Goal: Transaction & Acquisition: Purchase product/service

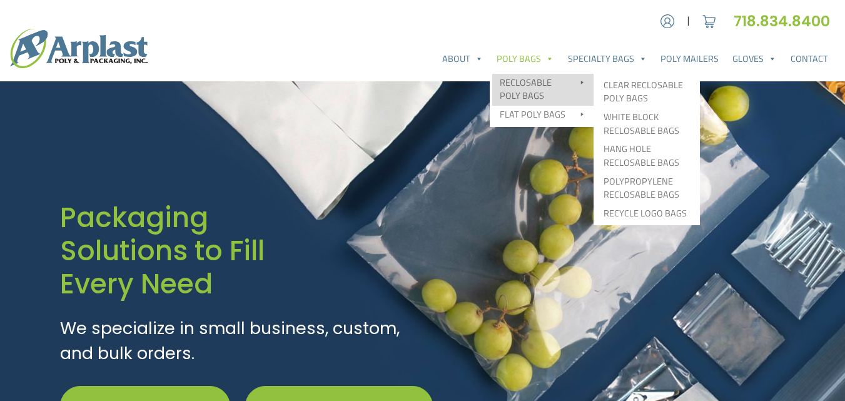
click at [528, 80] on link "Reclosable Poly Bags" at bounding box center [542, 90] width 101 height 32
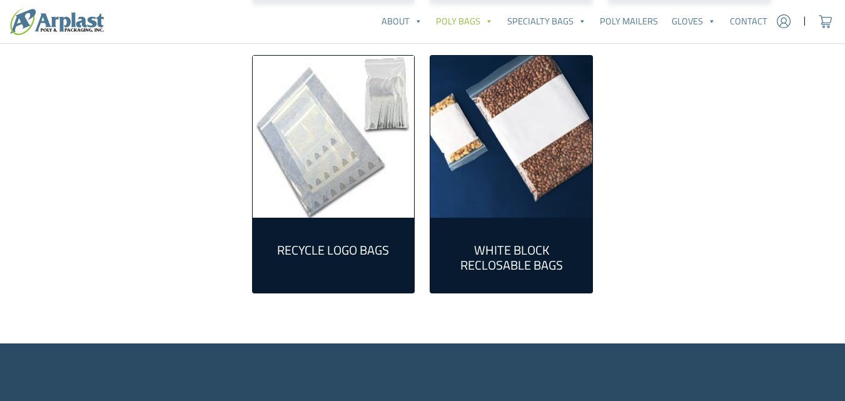
scroll to position [250, 0]
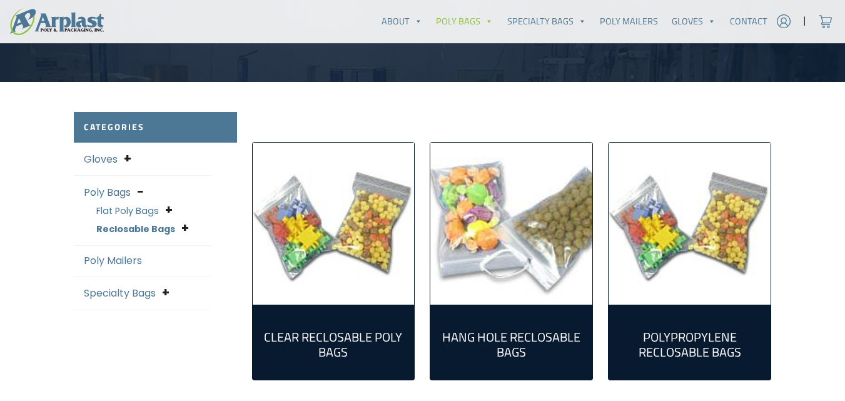
click at [333, 333] on h2 "Clear Reclosable Poly Bags (86)" at bounding box center [334, 345] width 142 height 30
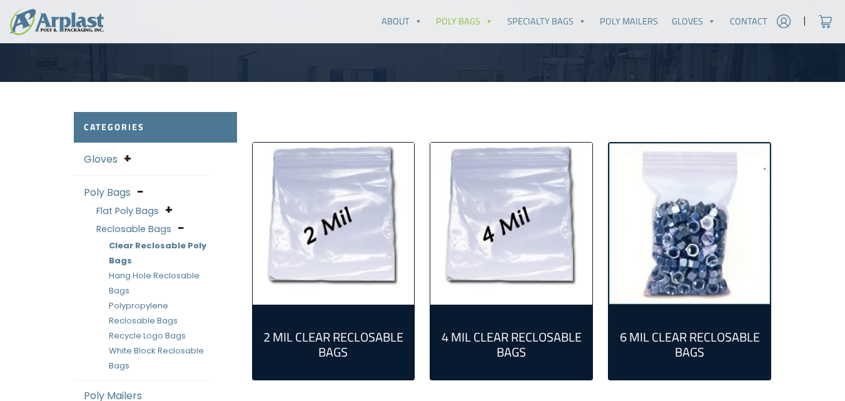
scroll to position [375, 0]
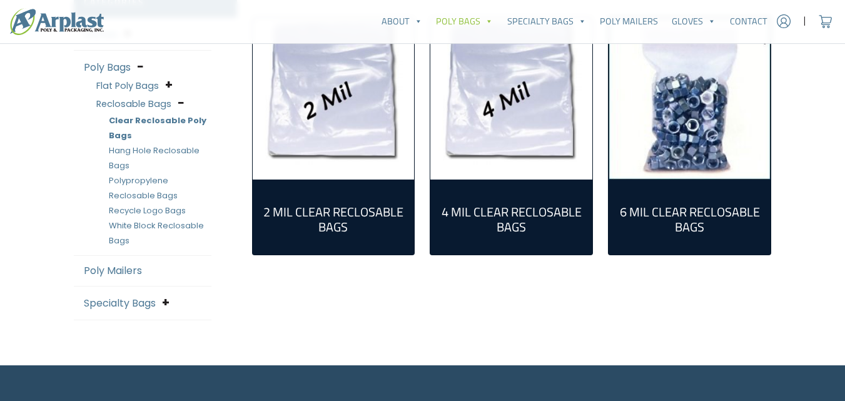
click at [338, 211] on h2 "2 Mil Clear Reclosable Bags (55)" at bounding box center [334, 219] width 142 height 30
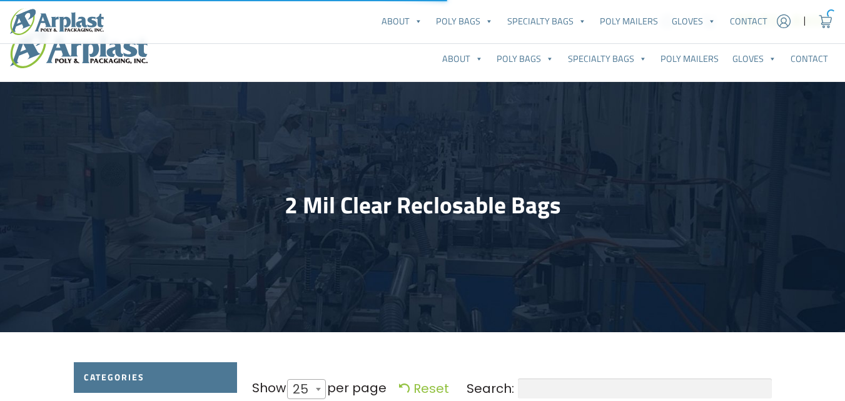
select select "25"
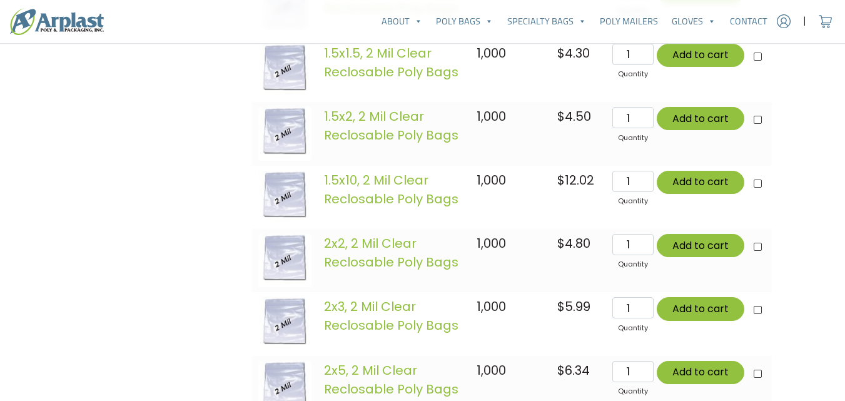
scroll to position [750, 0]
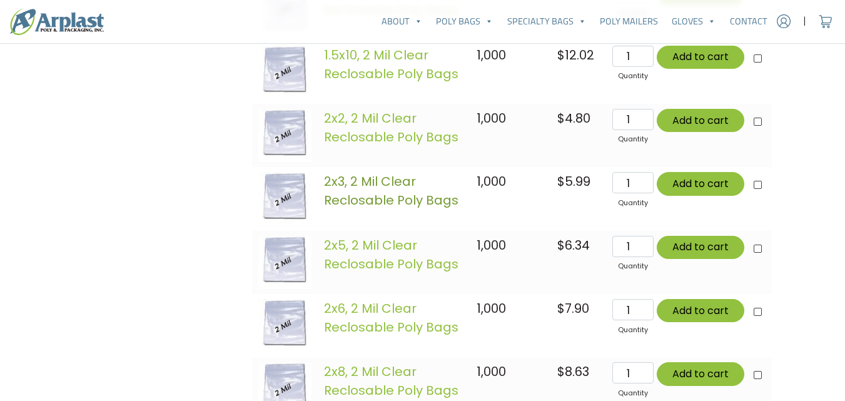
click at [369, 186] on link "2x3, 2 Mil Clear Reclosable Poly Bags" at bounding box center [391, 191] width 134 height 36
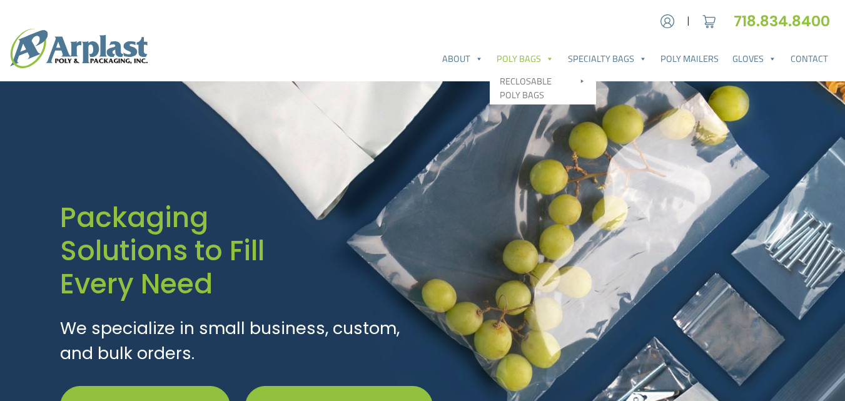
click at [530, 55] on link "Poly Bags" at bounding box center [525, 58] width 71 height 25
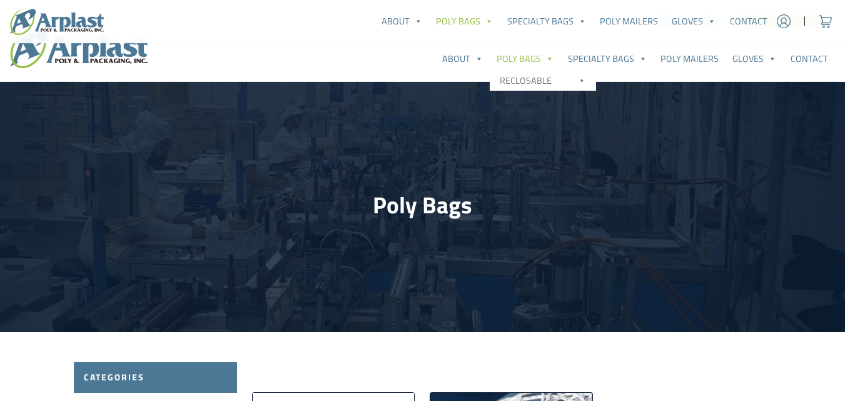
scroll to position [250, 0]
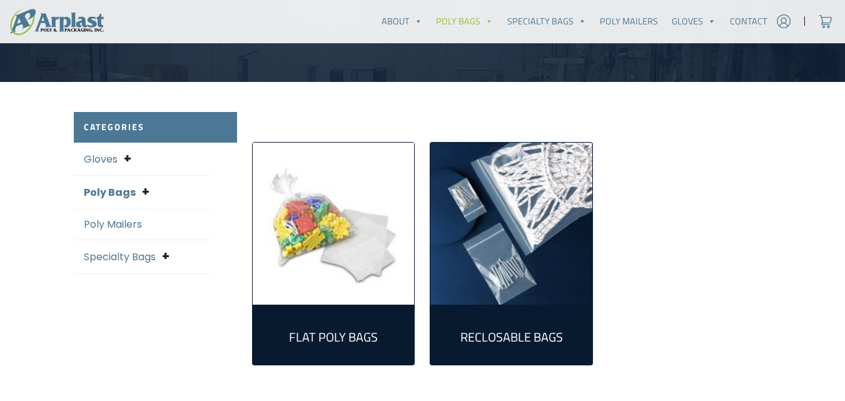
click at [508, 335] on h2 "Reclosable Bags (161)" at bounding box center [511, 337] width 142 height 15
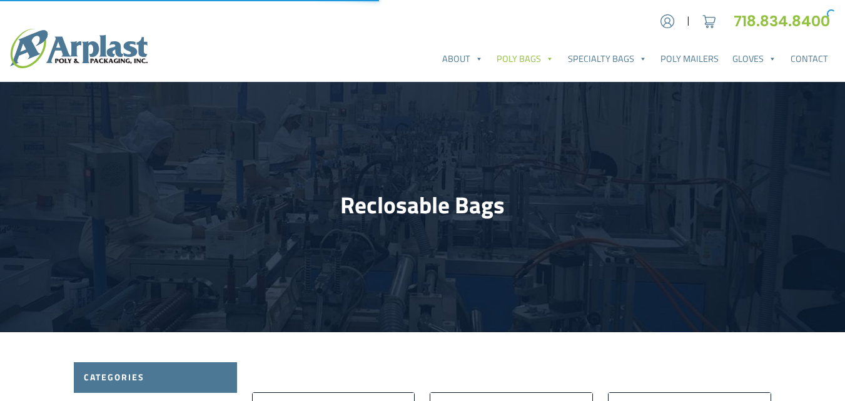
scroll to position [375, 0]
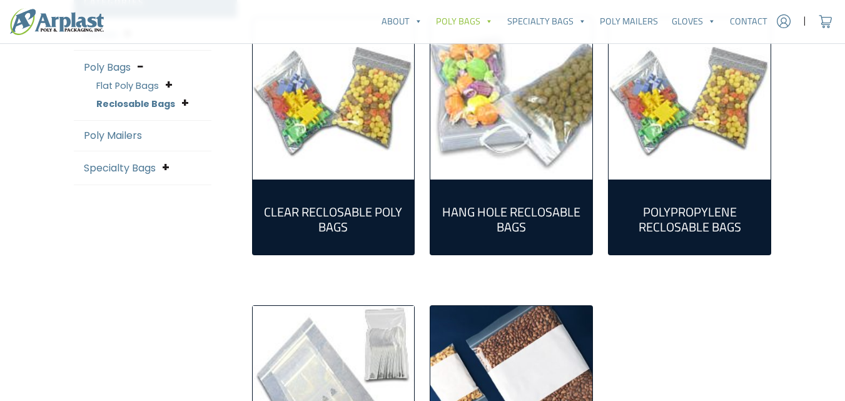
click at [351, 211] on h2 "Clear Reclosable Poly Bags (86)" at bounding box center [334, 219] width 142 height 30
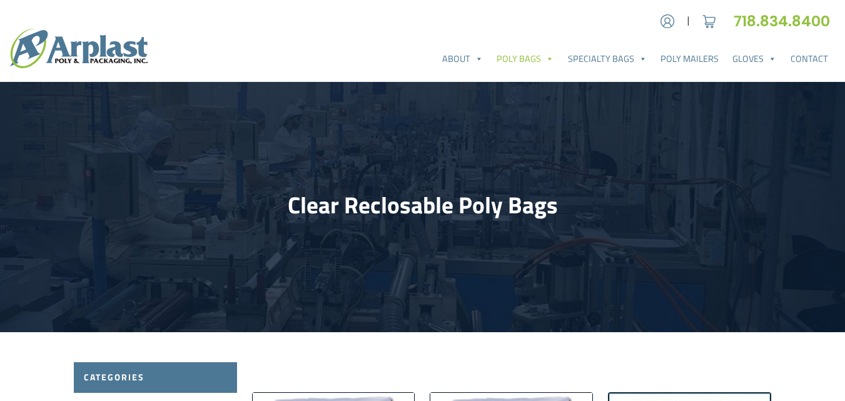
scroll to position [375, 0]
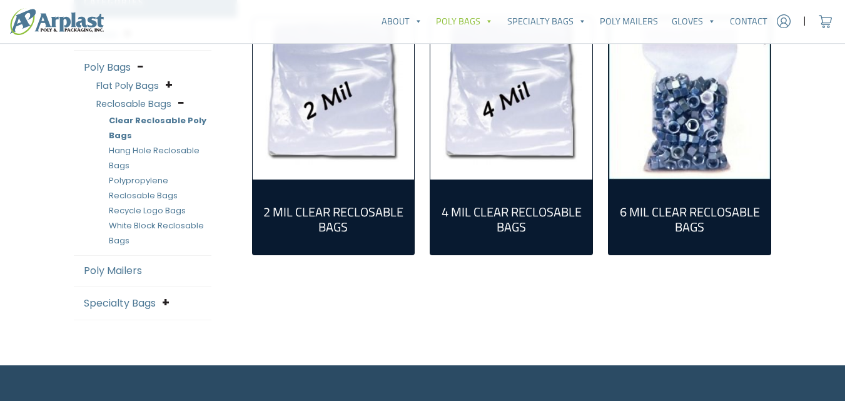
click at [341, 210] on h2 "2 Mil Clear Reclosable Bags (55)" at bounding box center [334, 219] width 142 height 30
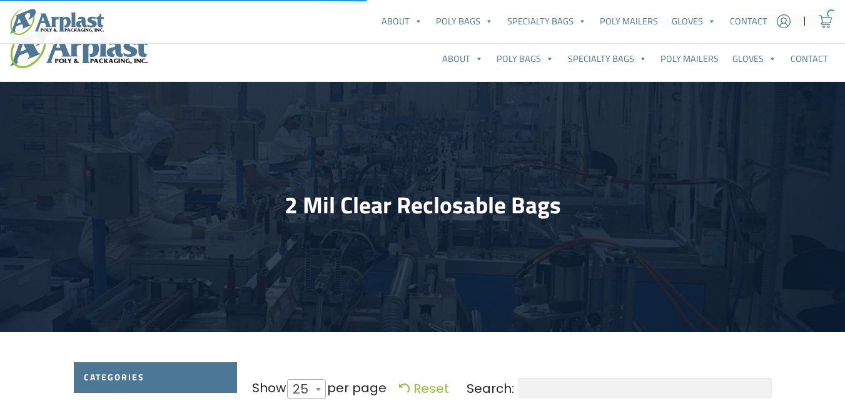
select select "25"
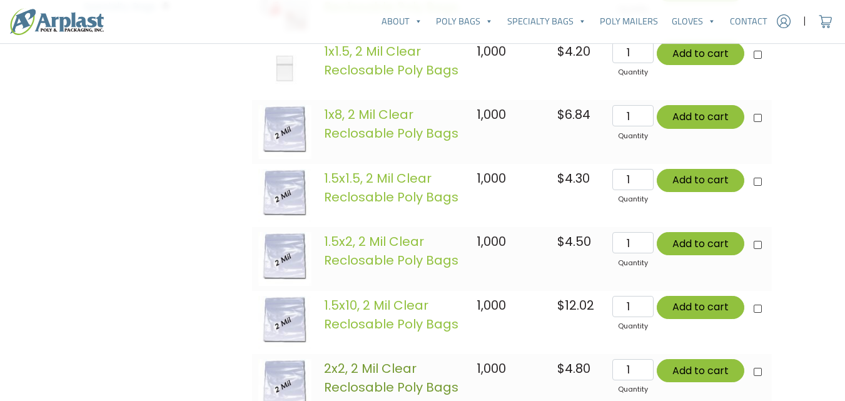
scroll to position [625, 0]
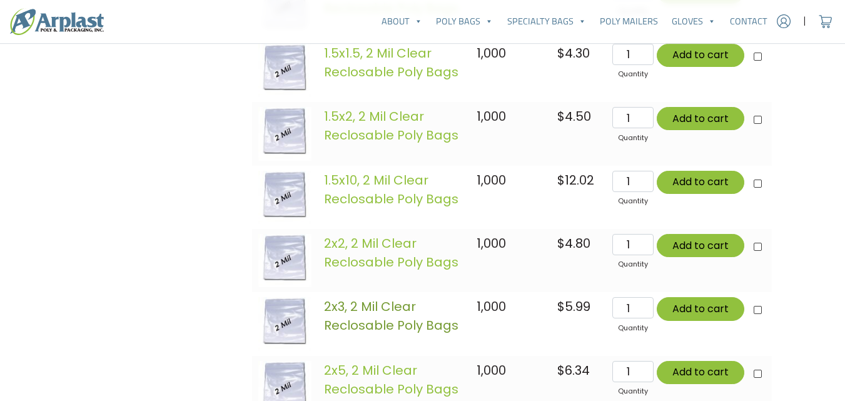
click at [347, 310] on link "2x3, 2 Mil Clear Reclosable Poly Bags" at bounding box center [391, 316] width 134 height 36
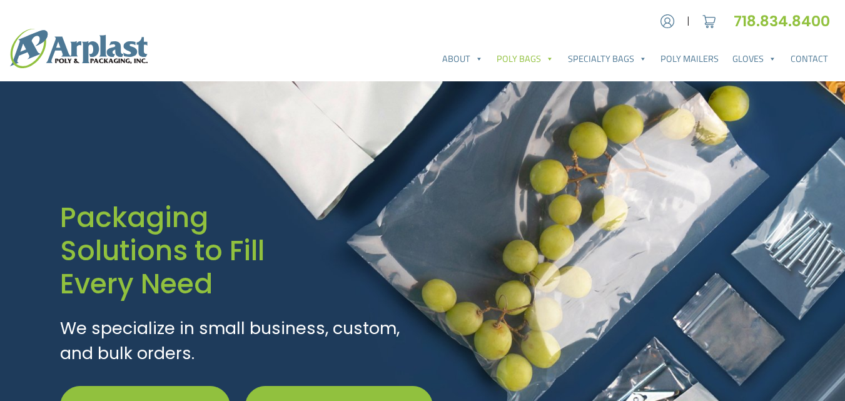
click at [521, 58] on link "Poly Bags" at bounding box center [525, 58] width 71 height 25
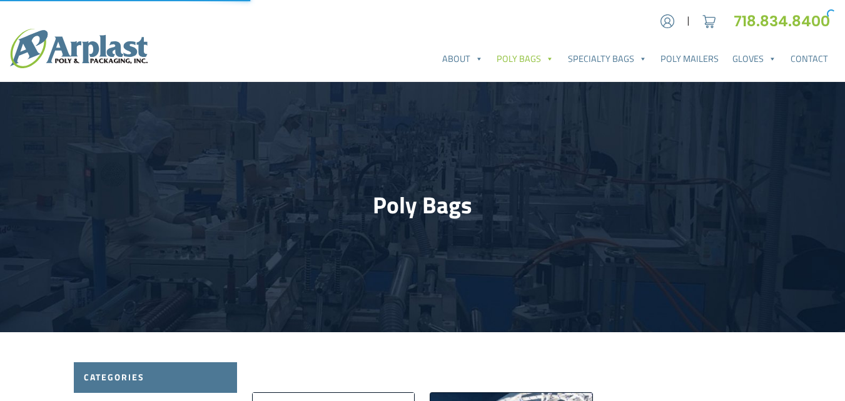
click at [538, 86] on header "Poly Bags" at bounding box center [422, 207] width 845 height 250
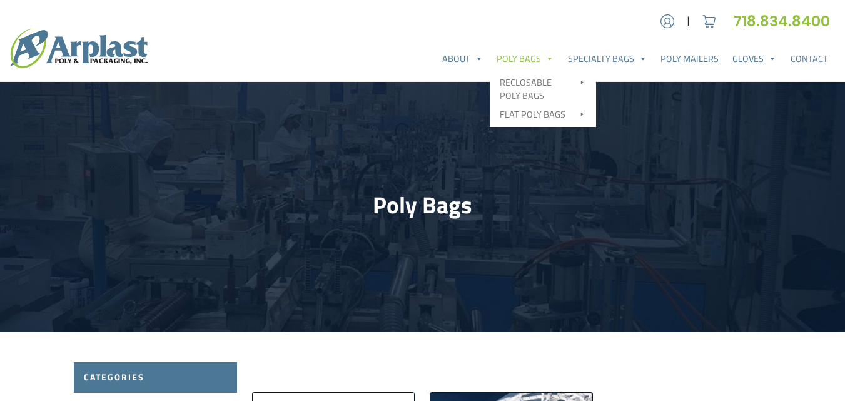
click at [533, 56] on link "Poly Bags" at bounding box center [525, 58] width 71 height 25
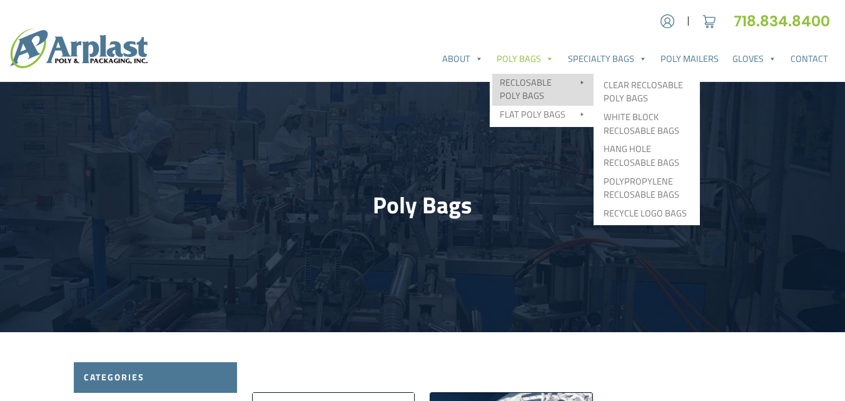
click at [528, 86] on link "Reclosable Poly Bags" at bounding box center [542, 90] width 101 height 32
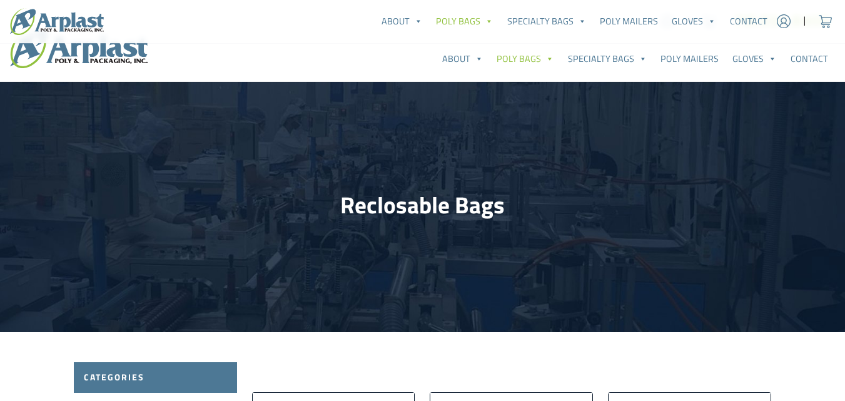
scroll to position [250, 0]
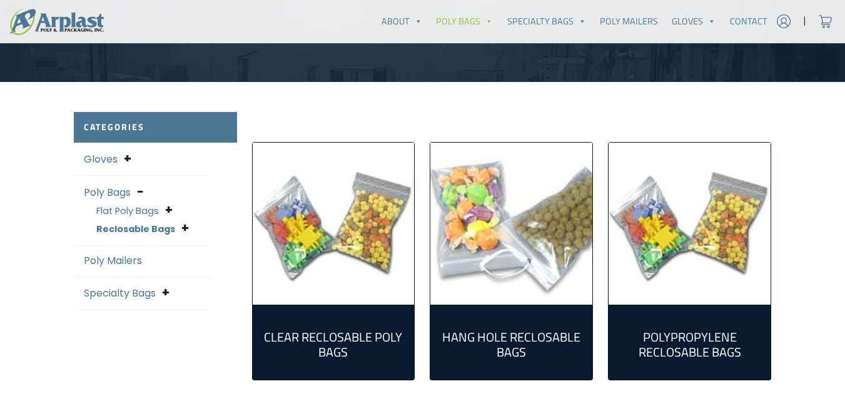
click at [321, 336] on h2 "Clear Reclosable Poly Bags (86)" at bounding box center [334, 345] width 142 height 30
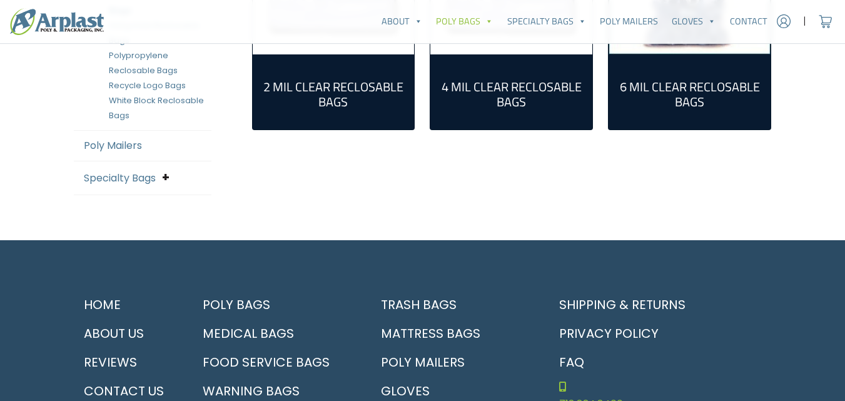
scroll to position [250, 0]
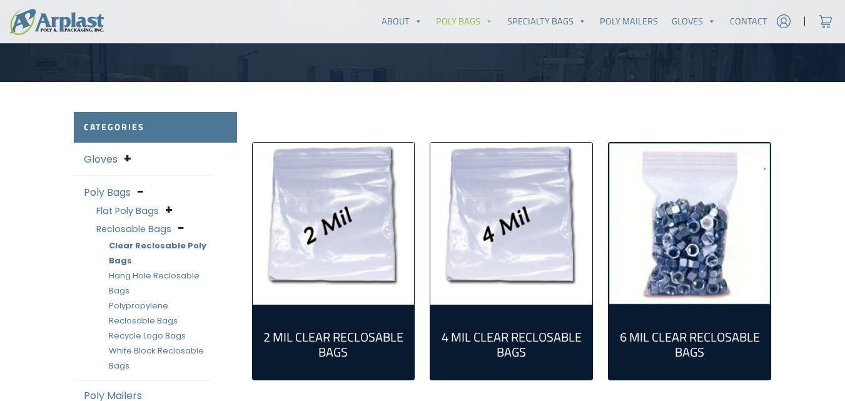
click at [333, 245] on img "Visit product category 2 Mil Clear Reclosable Bags" at bounding box center [334, 224] width 162 height 162
click at [320, 332] on h2 "2 Mil Clear Reclosable Bags (55)" at bounding box center [334, 345] width 142 height 30
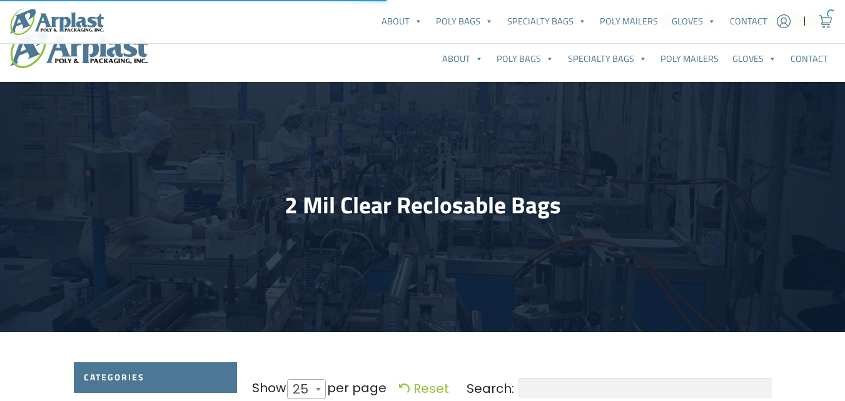
select select "25"
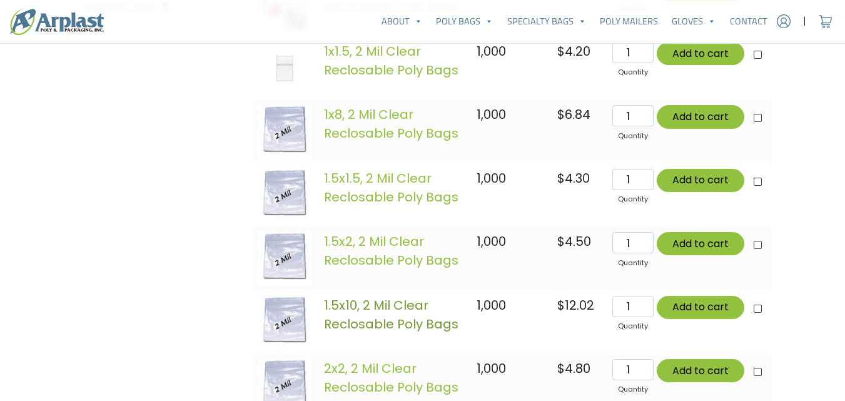
scroll to position [750, 0]
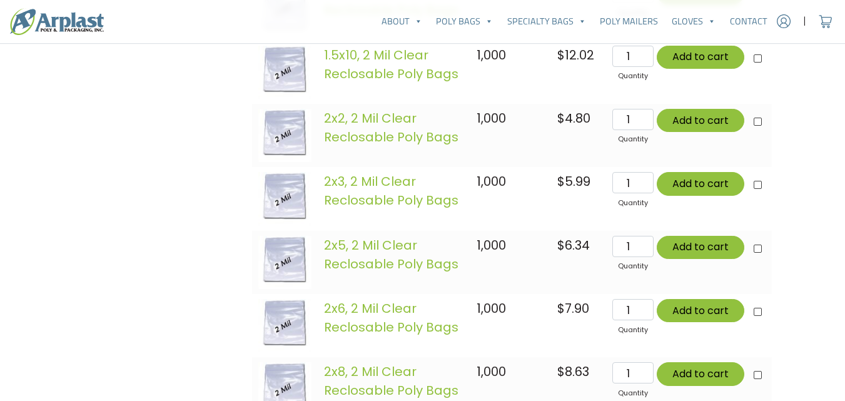
click at [281, 192] on img at bounding box center [284, 198] width 53 height 53
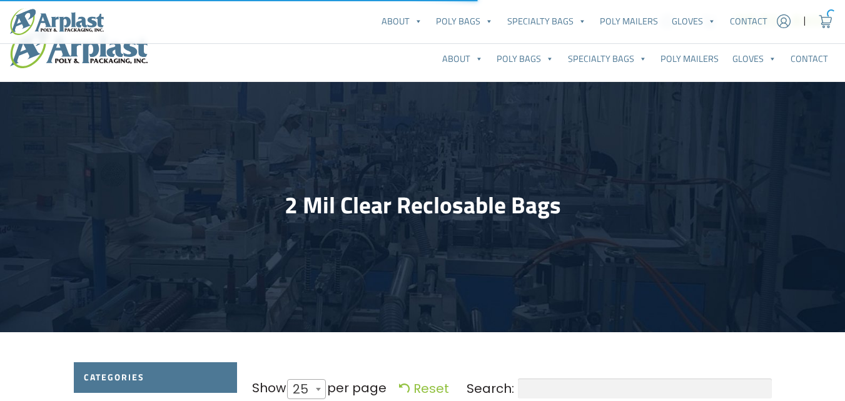
select select "25"
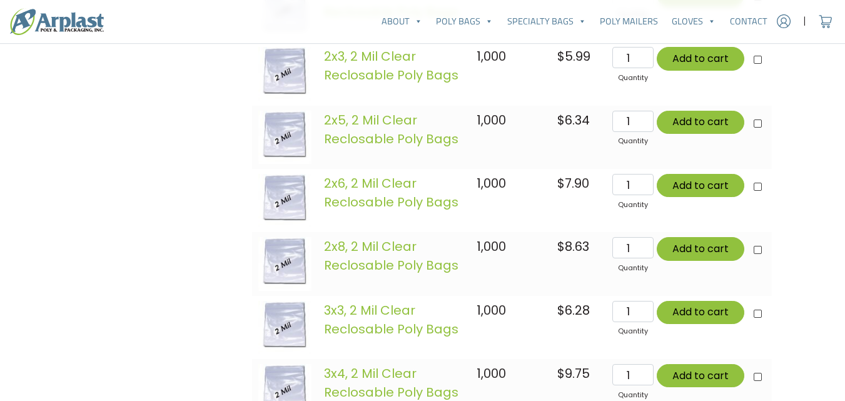
scroll to position [750, 0]
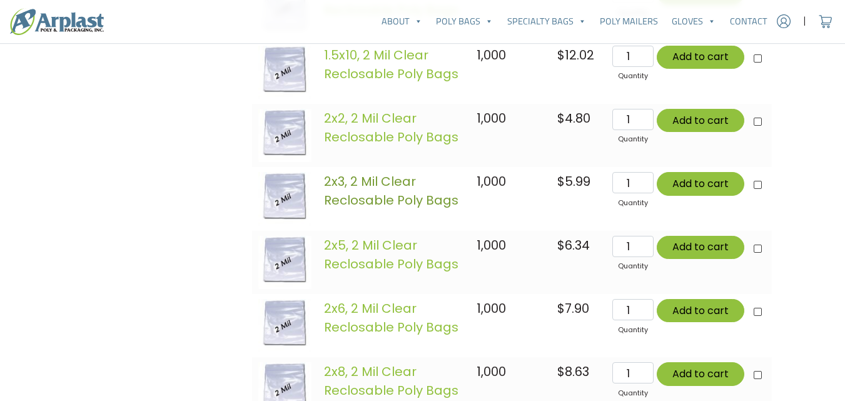
click at [380, 189] on link "2x3, 2 Mil Clear Reclosable Poly Bags" at bounding box center [391, 191] width 134 height 36
